Goal: Check status: Check status

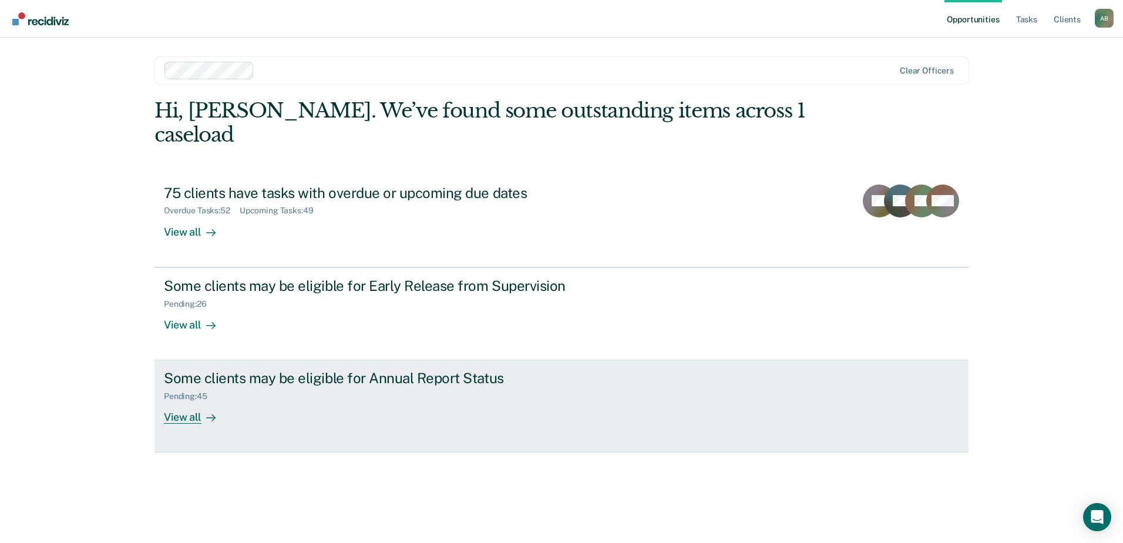
click at [190, 401] on div "View all" at bounding box center [197, 412] width 66 height 23
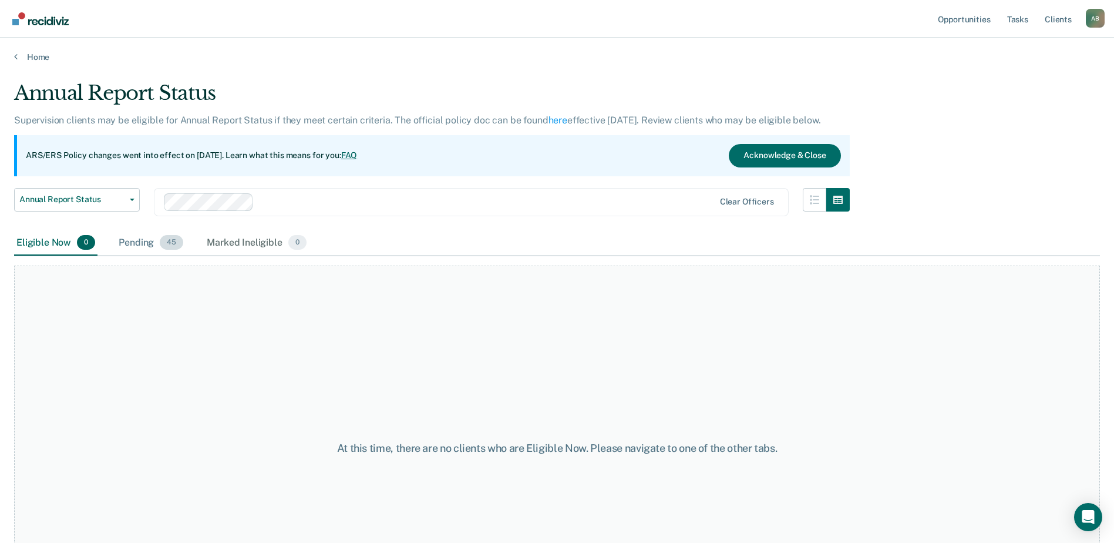
click at [141, 242] on div "Pending 45" at bounding box center [150, 243] width 69 height 26
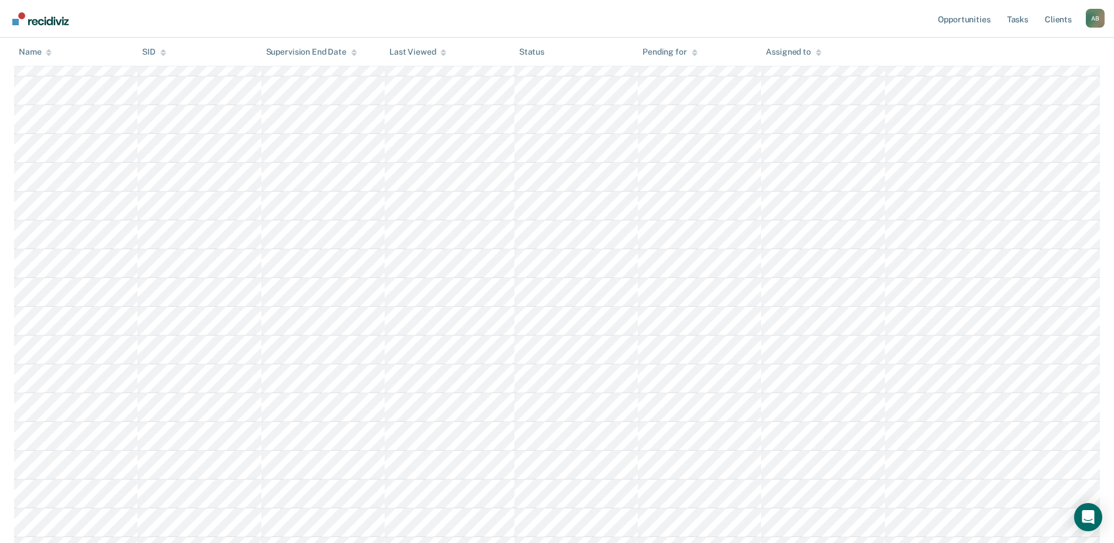
scroll to position [411, 0]
